Goal: Information Seeking & Learning: Learn about a topic

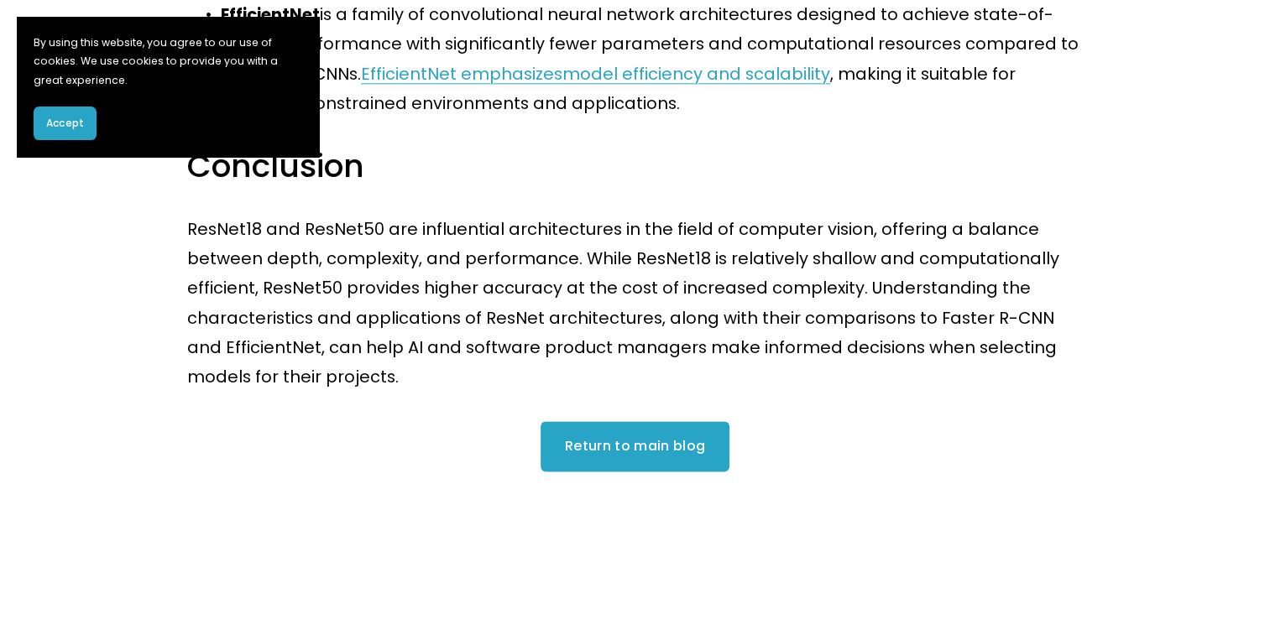
scroll to position [2197, 0]
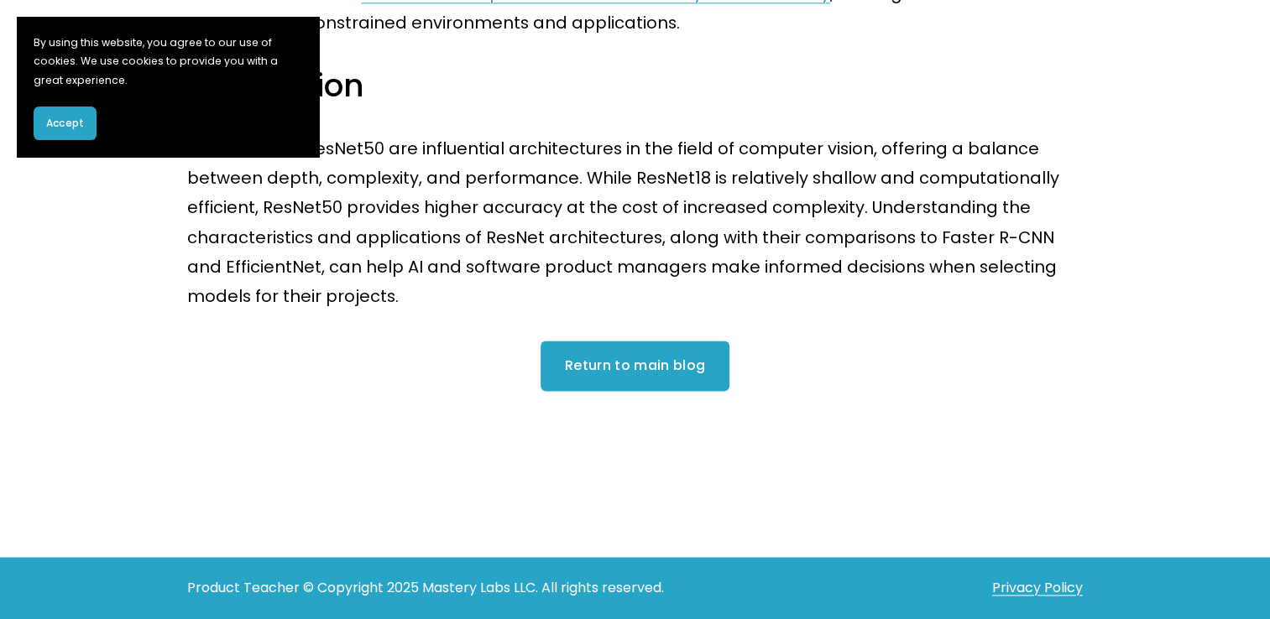
click at [681, 347] on link "Return to main blog" at bounding box center [635, 366] width 190 height 50
